Goal: Task Accomplishment & Management: Manage account settings

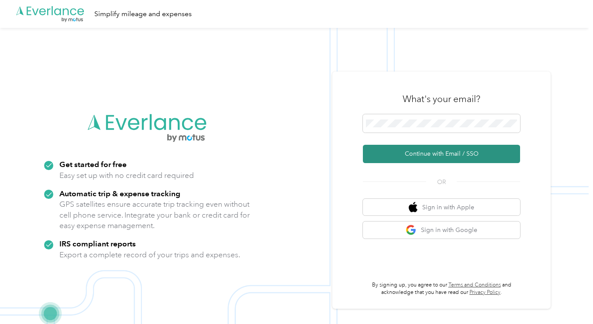
click at [439, 150] on button "Continue with Email / SSO" at bounding box center [441, 154] width 157 height 18
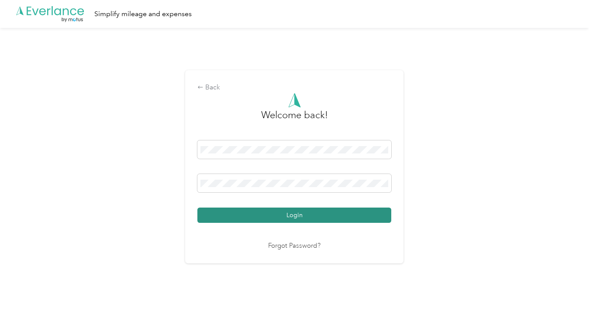
click at [259, 212] on button "Login" at bounding box center [294, 215] width 194 height 15
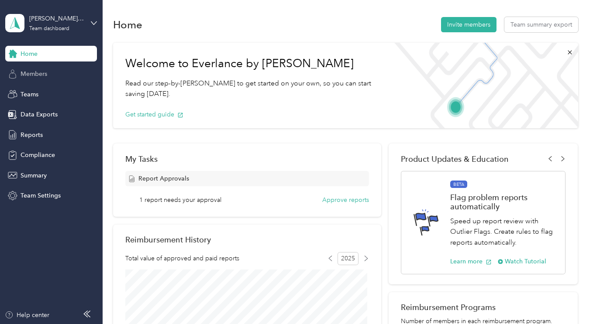
click at [34, 69] on span "Members" at bounding box center [34, 73] width 27 height 9
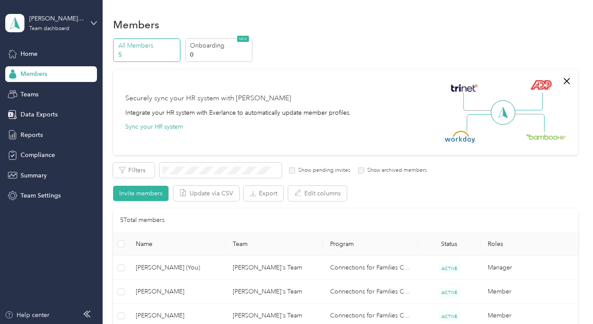
scroll to position [145, 0]
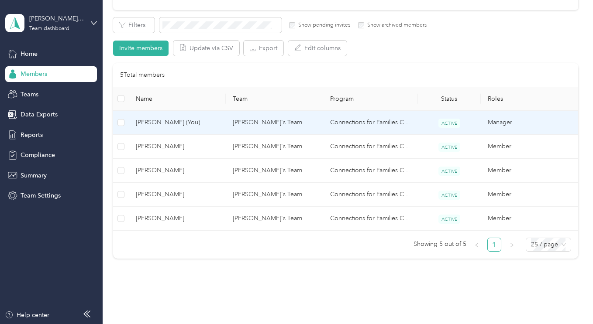
click at [157, 124] on span "[PERSON_NAME] (You)" at bounding box center [177, 123] width 83 height 10
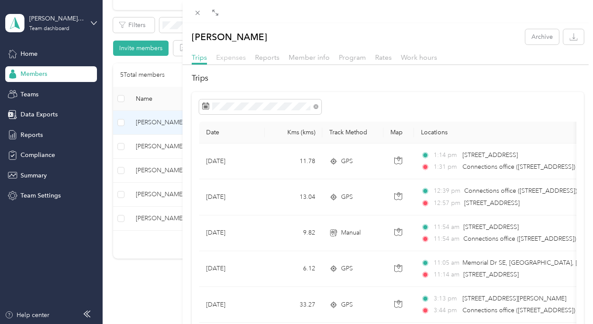
click at [229, 59] on span "Expenses" at bounding box center [231, 57] width 30 height 8
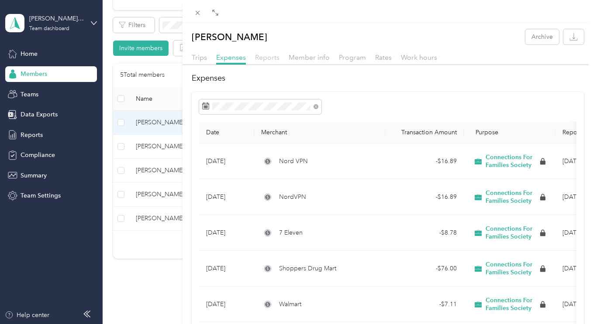
click at [265, 60] on span "Reports" at bounding box center [267, 57] width 24 height 8
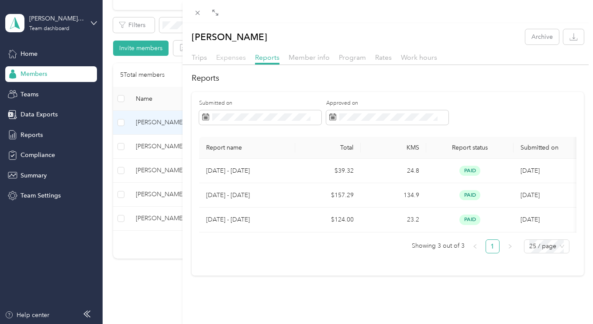
click at [236, 58] on span "Expenses" at bounding box center [231, 57] width 30 height 8
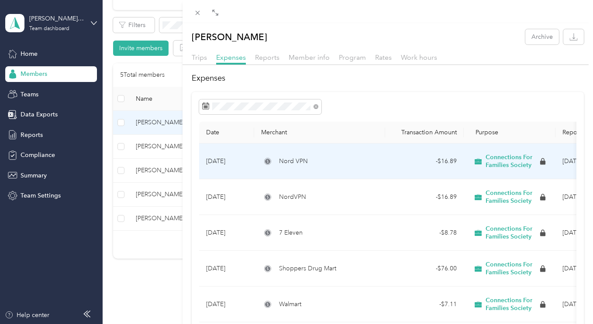
click at [237, 161] on td "[DATE]" at bounding box center [226, 162] width 55 height 36
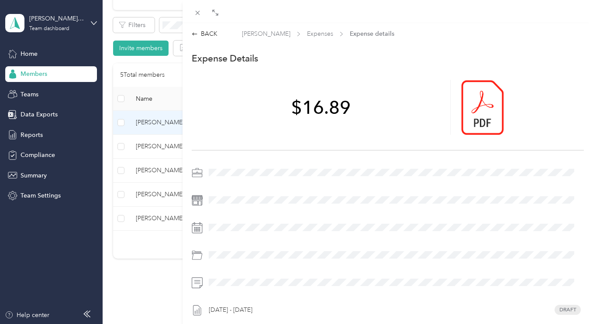
click at [52, 27] on div "BACK [PERSON_NAME] Expenses Expense details This expense cannot be edited becau…" at bounding box center [296, 162] width 593 height 324
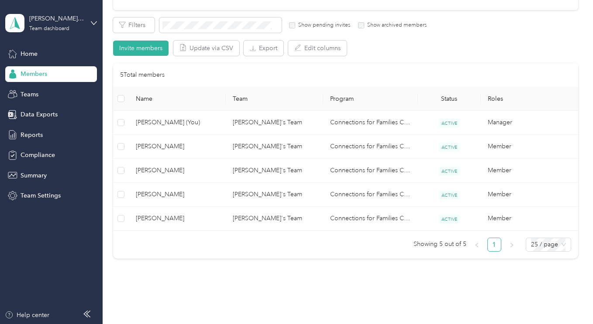
click at [52, 27] on div "Team dashboard" at bounding box center [49, 28] width 40 height 5
click at [32, 87] on div "Personal dashboard" at bounding box center [40, 90] width 55 height 9
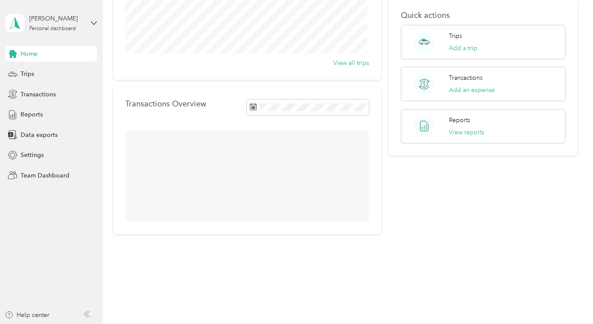
scroll to position [145, 0]
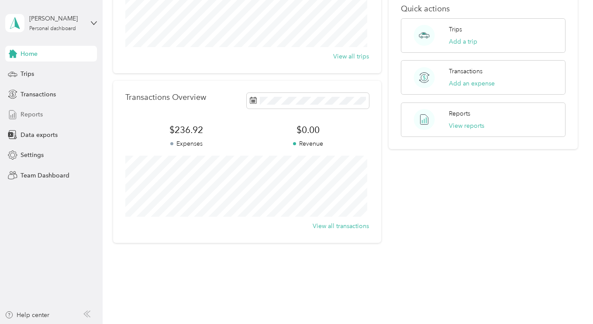
click at [34, 120] on div "Reports" at bounding box center [51, 115] width 92 height 16
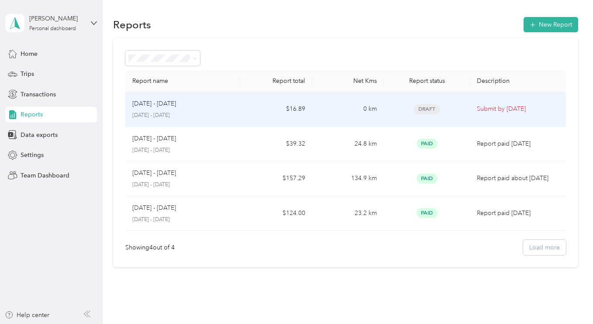
click at [168, 103] on p "[DATE] - [DATE]" at bounding box center [154, 104] width 44 height 10
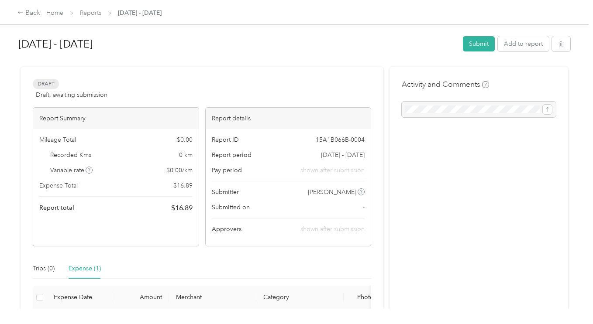
click at [90, 269] on div "Expense (1)" at bounding box center [85, 269] width 32 height 10
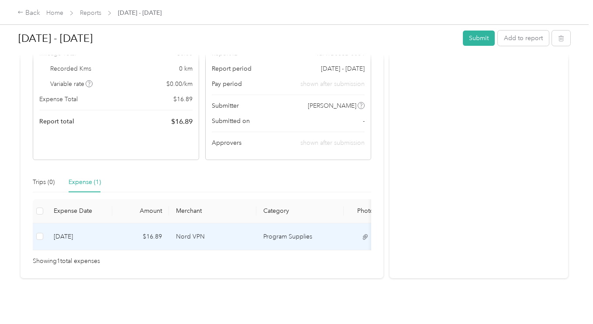
click at [101, 226] on td "[DATE]" at bounding box center [79, 236] width 65 height 27
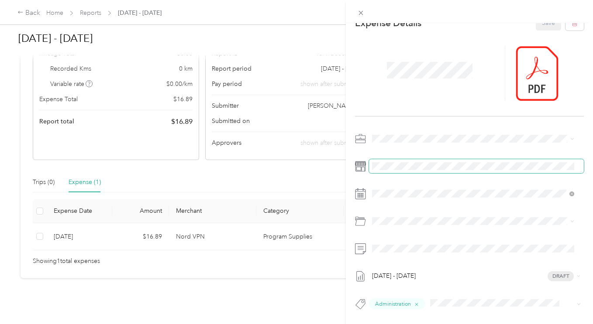
scroll to position [0, 0]
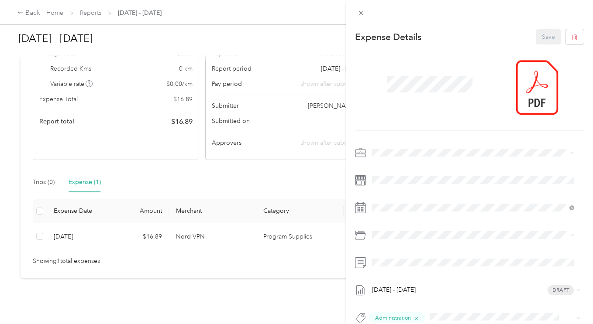
click at [89, 172] on div "This expense cannot be edited because it is either under review, approved, or p…" at bounding box center [296, 162] width 593 height 324
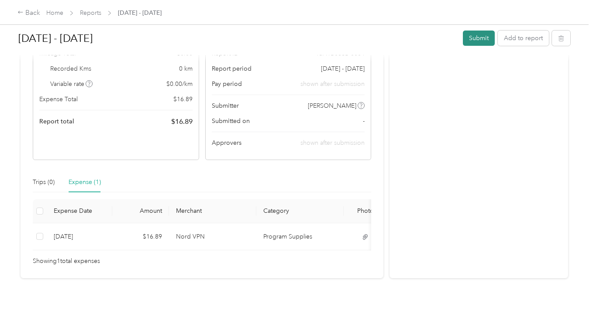
click at [472, 38] on button "Submit" at bounding box center [479, 38] width 32 height 15
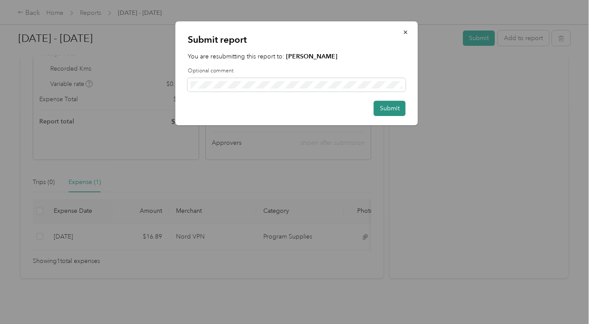
click at [388, 110] on button "Submit" at bounding box center [390, 108] width 32 height 15
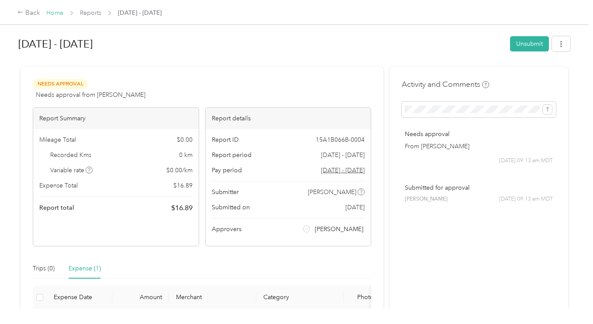
click at [61, 15] on link "Home" at bounding box center [54, 12] width 17 height 7
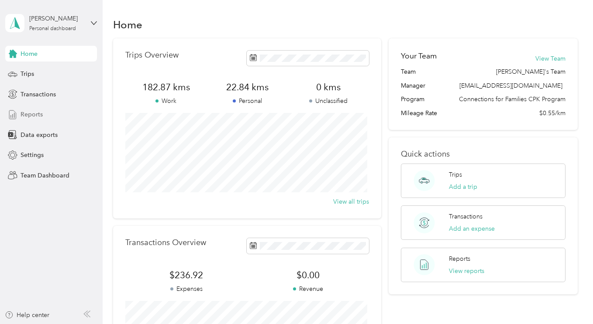
click at [38, 115] on span "Reports" at bounding box center [32, 114] width 22 height 9
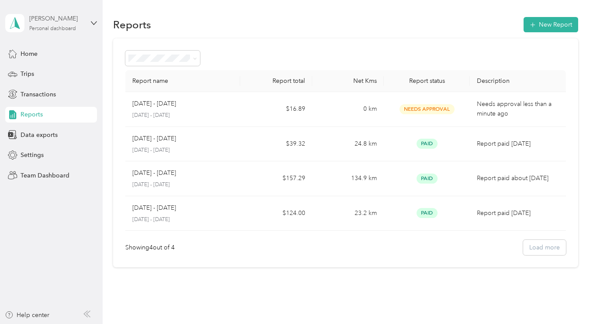
click at [50, 15] on div "[PERSON_NAME]" at bounding box center [56, 18] width 55 height 9
click at [42, 72] on div "Team dashboard" at bounding box center [98, 68] width 172 height 15
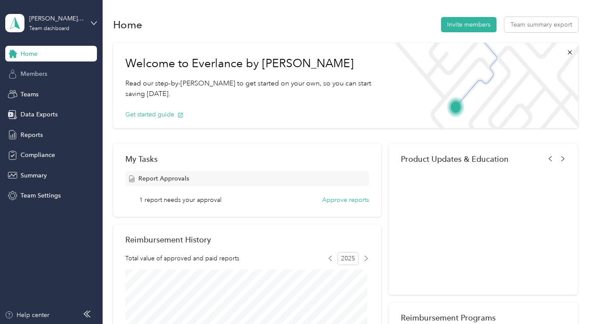
click at [31, 75] on span "Members" at bounding box center [34, 73] width 27 height 9
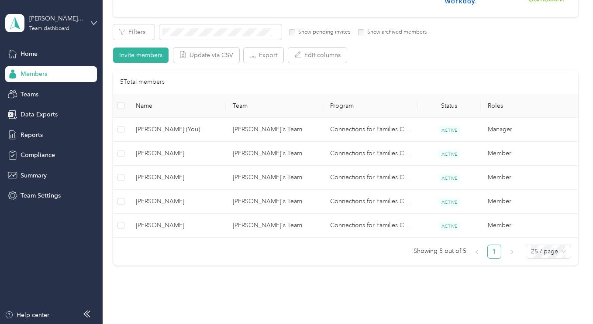
scroll to position [145, 0]
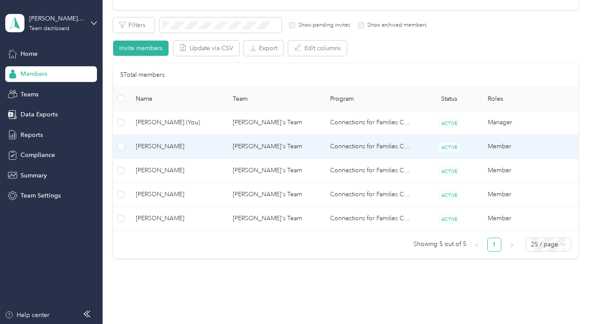
click at [245, 152] on td "[PERSON_NAME]'s Team" at bounding box center [274, 147] width 97 height 24
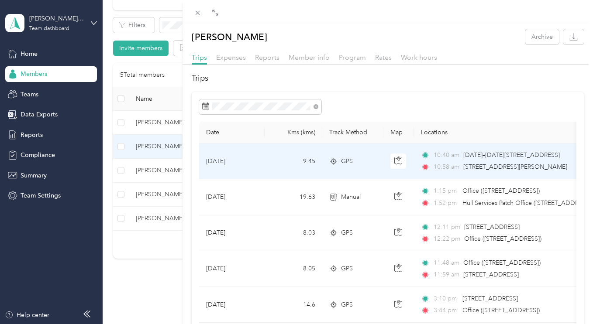
click at [259, 161] on td "[DATE]" at bounding box center [231, 162] width 65 height 36
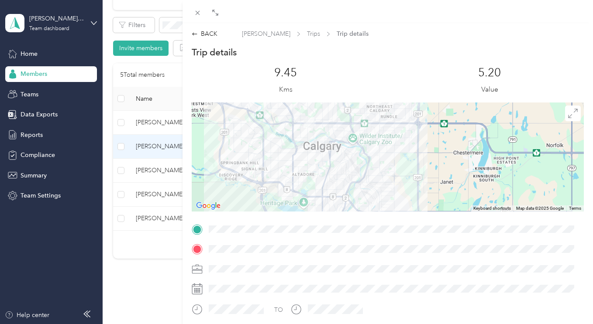
click at [25, 134] on div "BACK [PERSON_NAME] Trips Trip details Trip details This trip cannot be edited b…" at bounding box center [296, 162] width 593 height 324
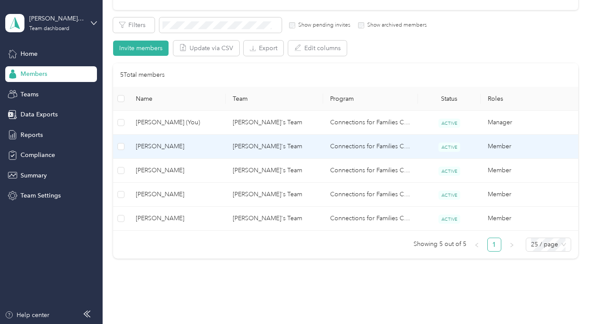
click at [162, 147] on span "[PERSON_NAME]" at bounding box center [177, 147] width 83 height 10
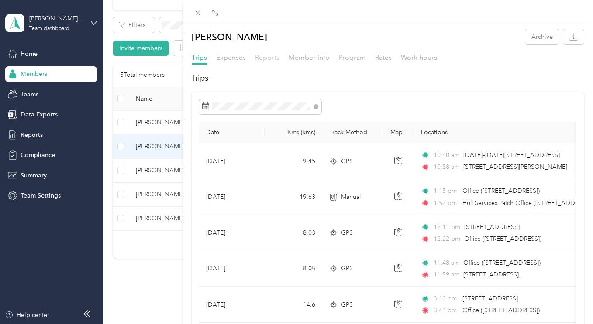
click at [264, 58] on span "Reports" at bounding box center [267, 57] width 24 height 8
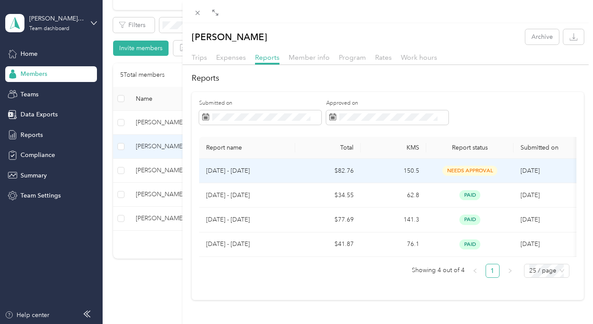
click at [272, 171] on p "[DATE] - [DATE]" at bounding box center [247, 171] width 82 height 10
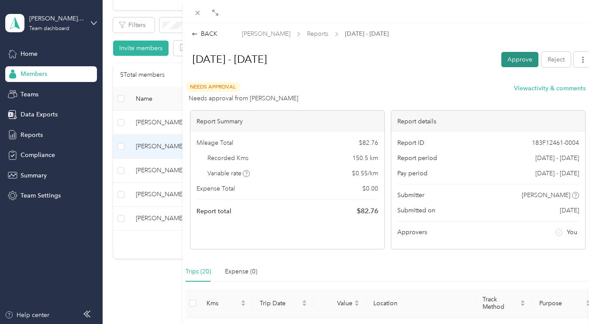
click at [528, 60] on button "Approve" at bounding box center [519, 59] width 37 height 15
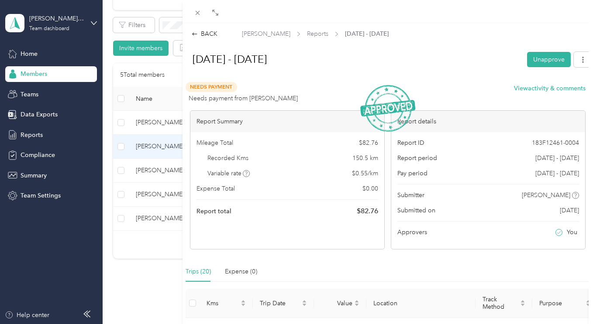
click at [44, 75] on div "BACK [PERSON_NAME] Reports [DATE] - [DATE] [DATE] - [DATE] Unapprove Needs Paym…" at bounding box center [296, 162] width 593 height 324
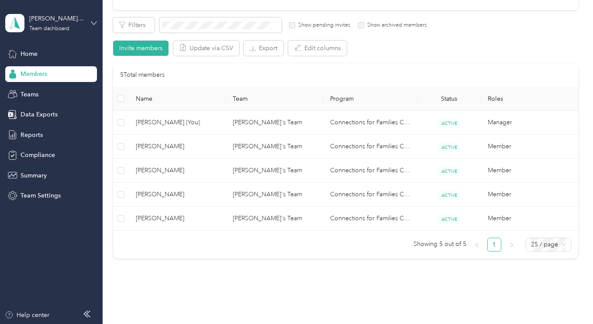
click at [93, 23] on icon at bounding box center [94, 23] width 6 height 6
click at [32, 109] on div "Log out" at bounding box center [30, 111] width 34 height 9
